Goal: Information Seeking & Learning: Understand process/instructions

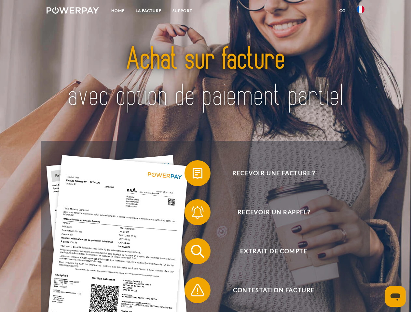
click at [73, 11] on img at bounding box center [72, 10] width 52 height 7
click at [360, 11] on img at bounding box center [360, 10] width 8 height 8
click at [342, 11] on link "CG" at bounding box center [342, 11] width 17 height 12
click at [192, 175] on span at bounding box center [187, 173] width 33 height 33
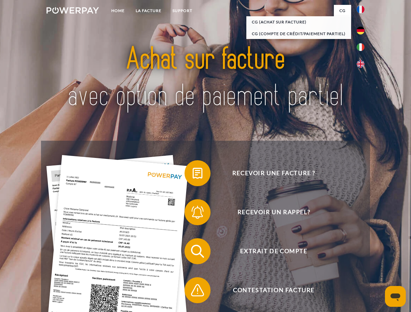
click at [192, 214] on span at bounding box center [187, 212] width 33 height 33
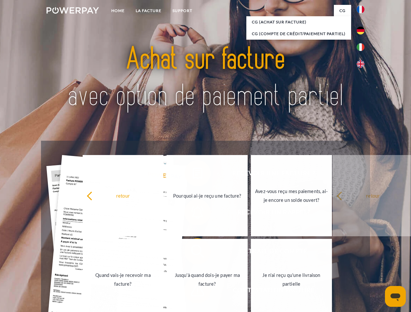
click at [192, 253] on link "Jusqu'à quand dois-je payer ma facture?" at bounding box center [206, 279] width 81 height 81
click at [192, 292] on span at bounding box center [187, 290] width 33 height 33
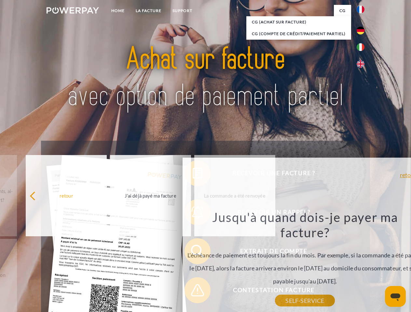
click at [395, 297] on icon "Ouvrir la fenêtre de messagerie" at bounding box center [395, 298] width 10 height 8
